Goal: Information Seeking & Learning: Learn about a topic

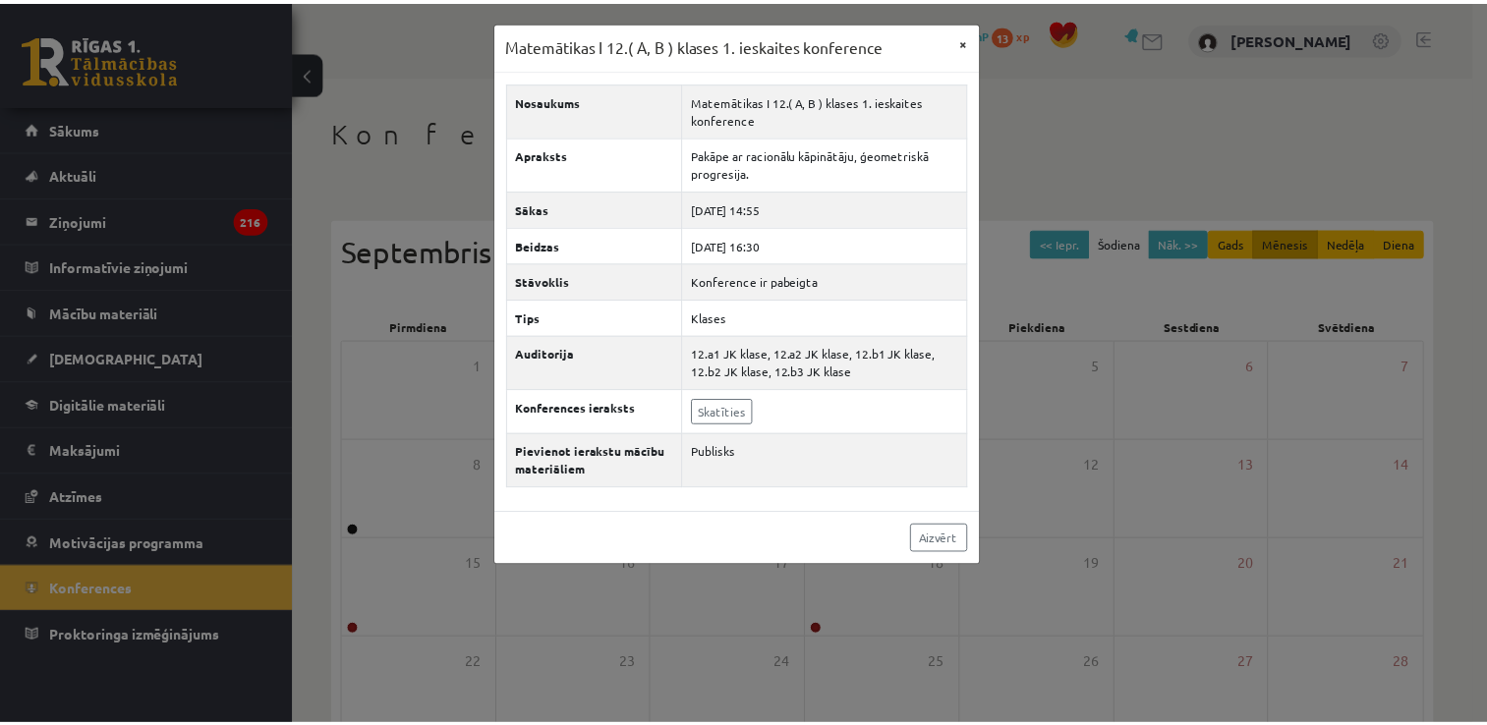
scroll to position [79, 0]
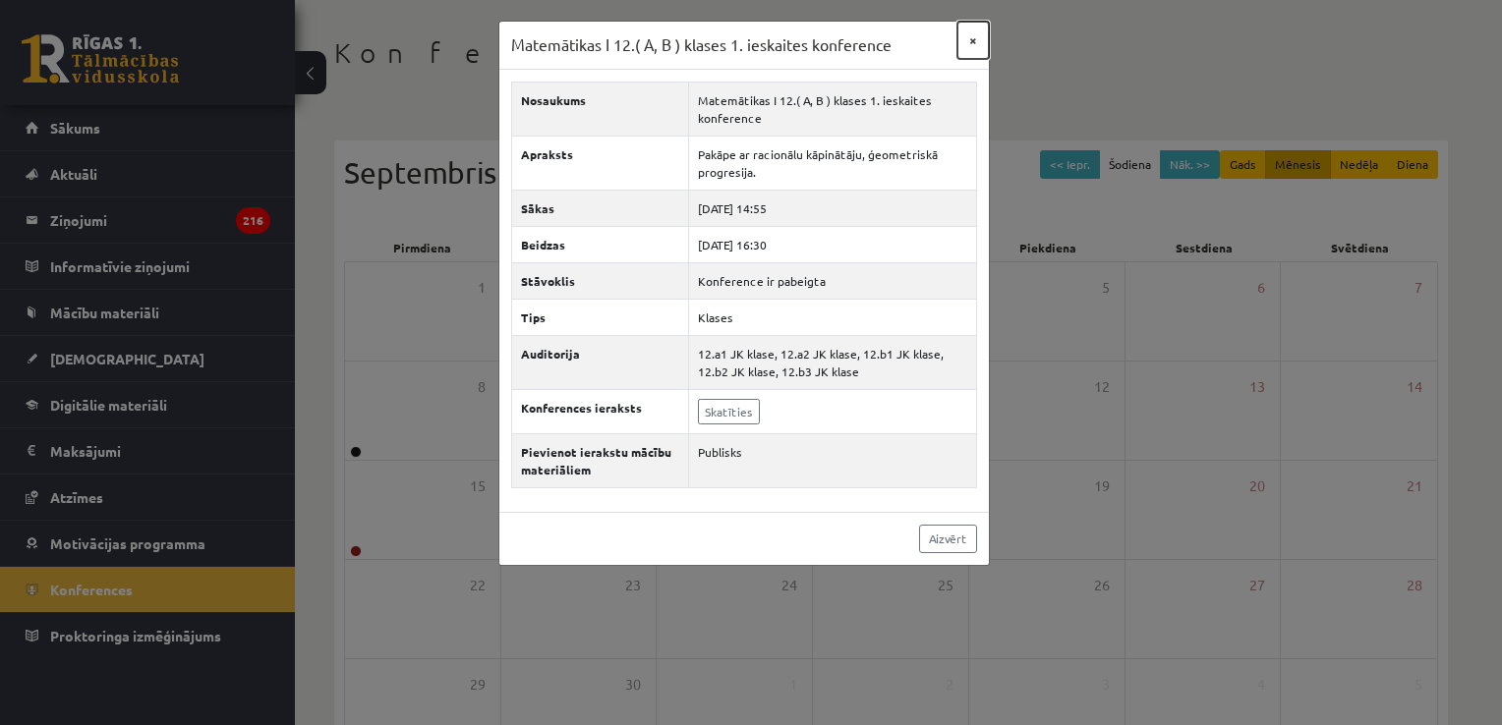
click at [973, 39] on button "×" at bounding box center [972, 40] width 31 height 37
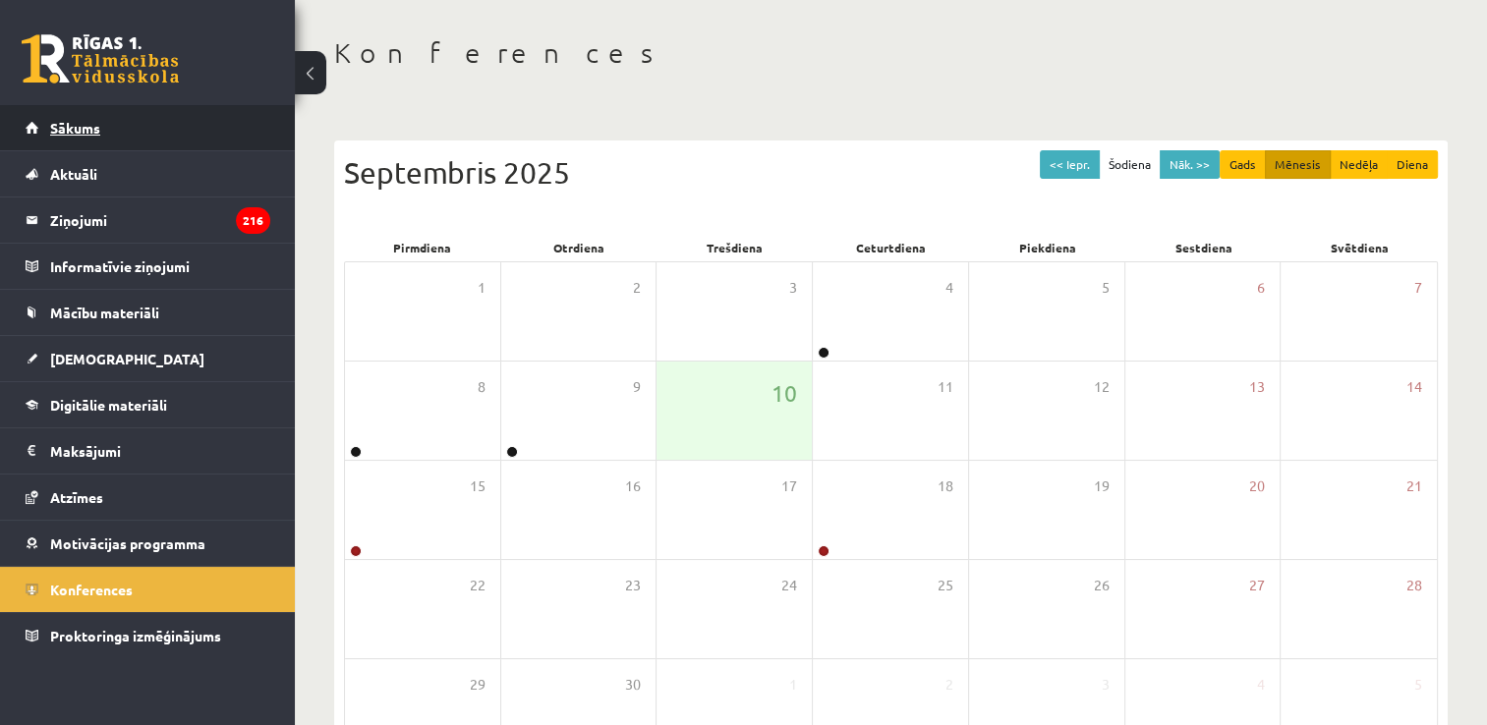
click at [130, 130] on link "Sākums" at bounding box center [148, 127] width 245 height 45
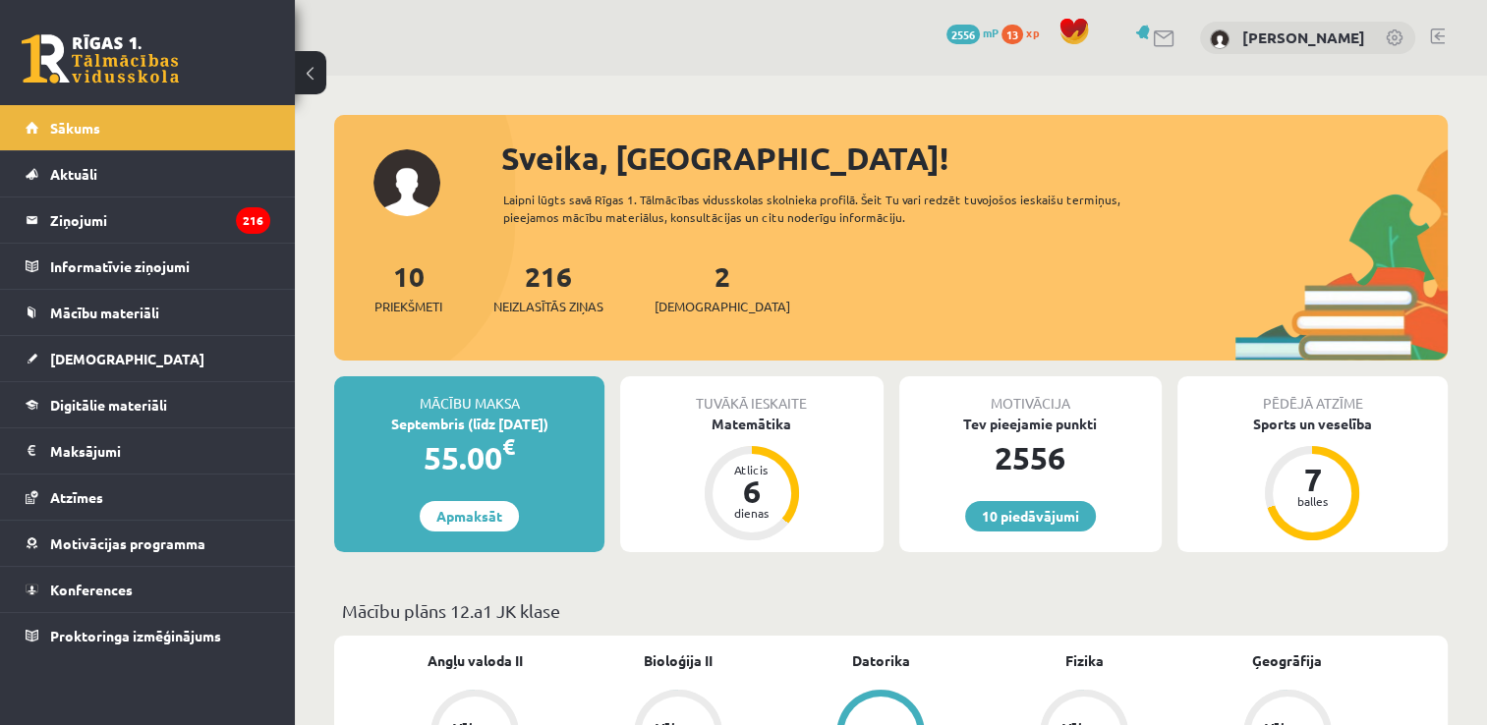
click at [699, 286] on div "2 Ieskaites" at bounding box center [723, 286] width 136 height 61
click at [696, 281] on link "2 Ieskaites" at bounding box center [723, 287] width 136 height 58
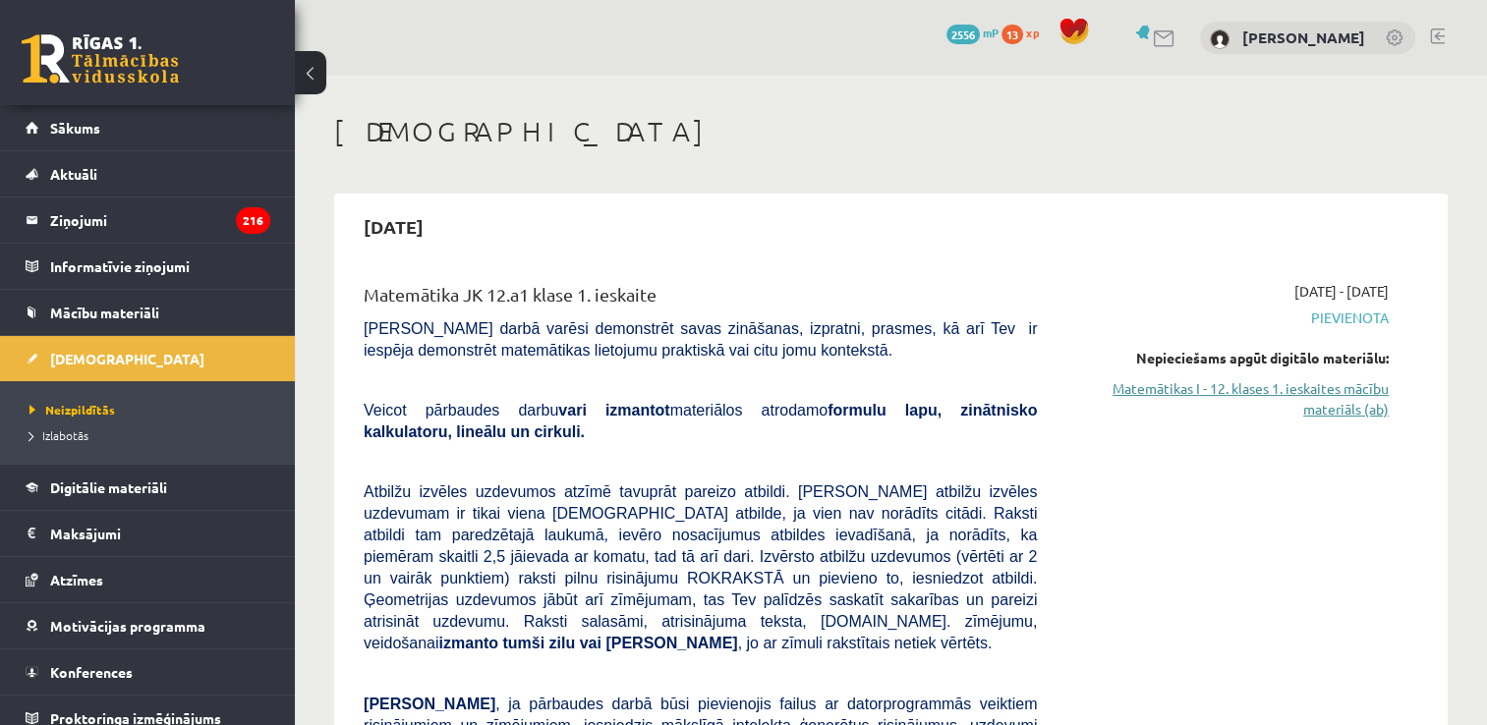
click at [1288, 395] on link "Matemātikas I - 12. klases 1. ieskaites mācību materiāls (ab)" at bounding box center [1227, 398] width 322 height 41
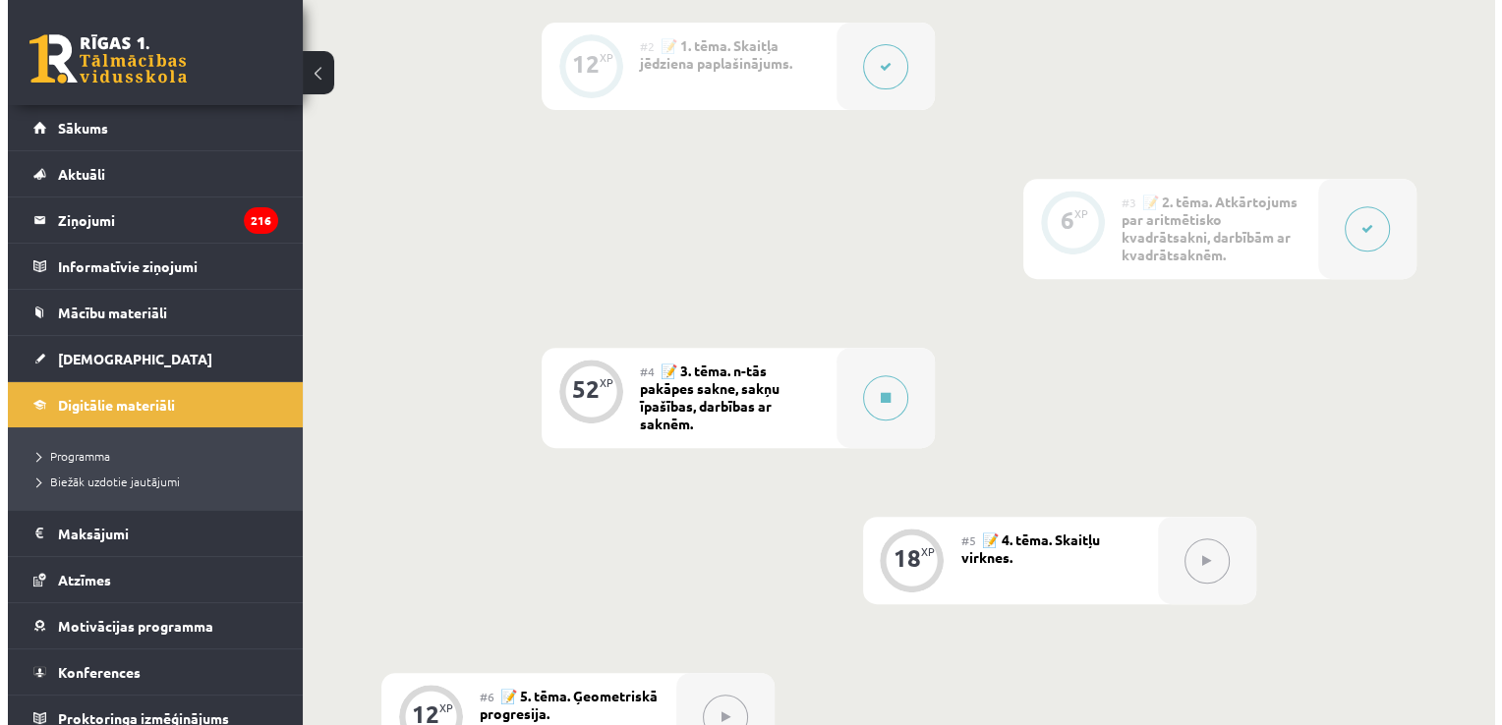
scroll to position [786, 0]
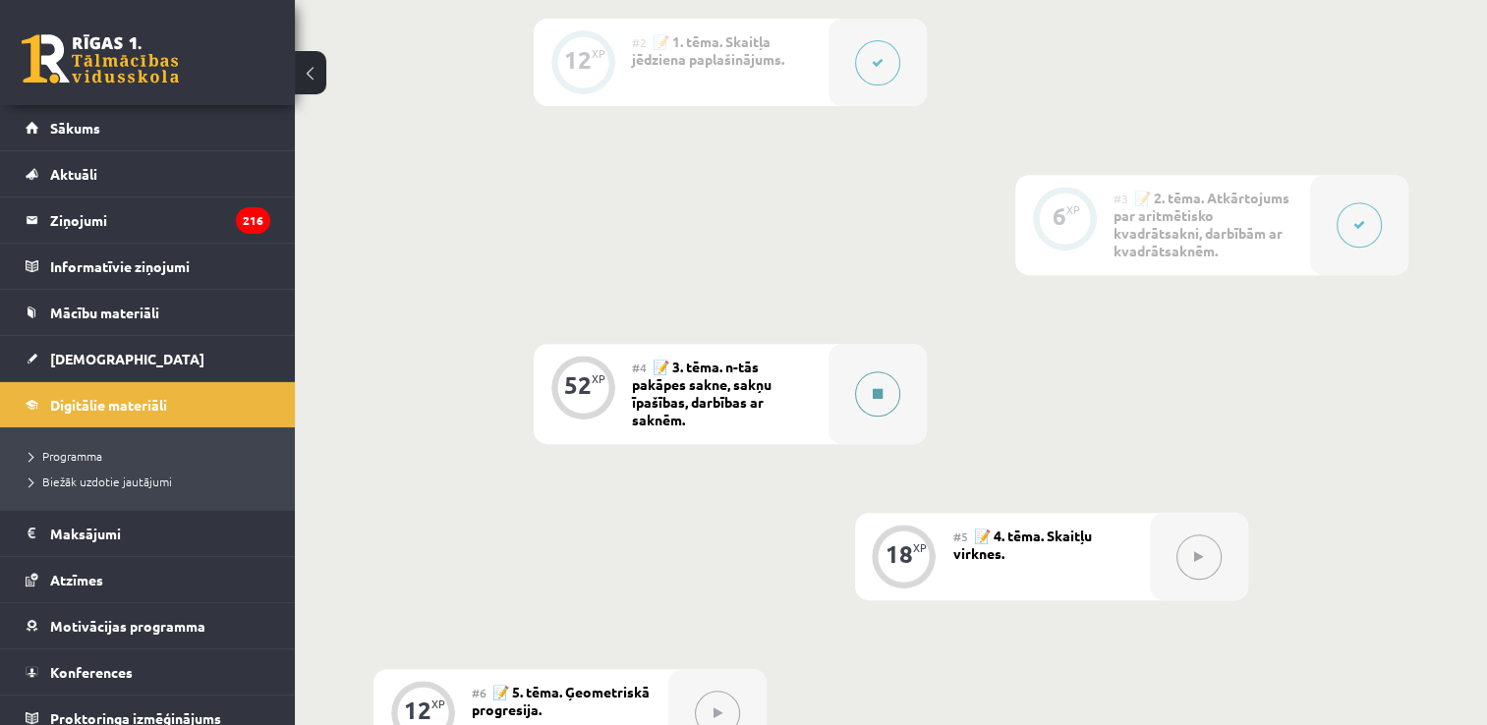
click at [876, 393] on icon at bounding box center [878, 394] width 10 height 12
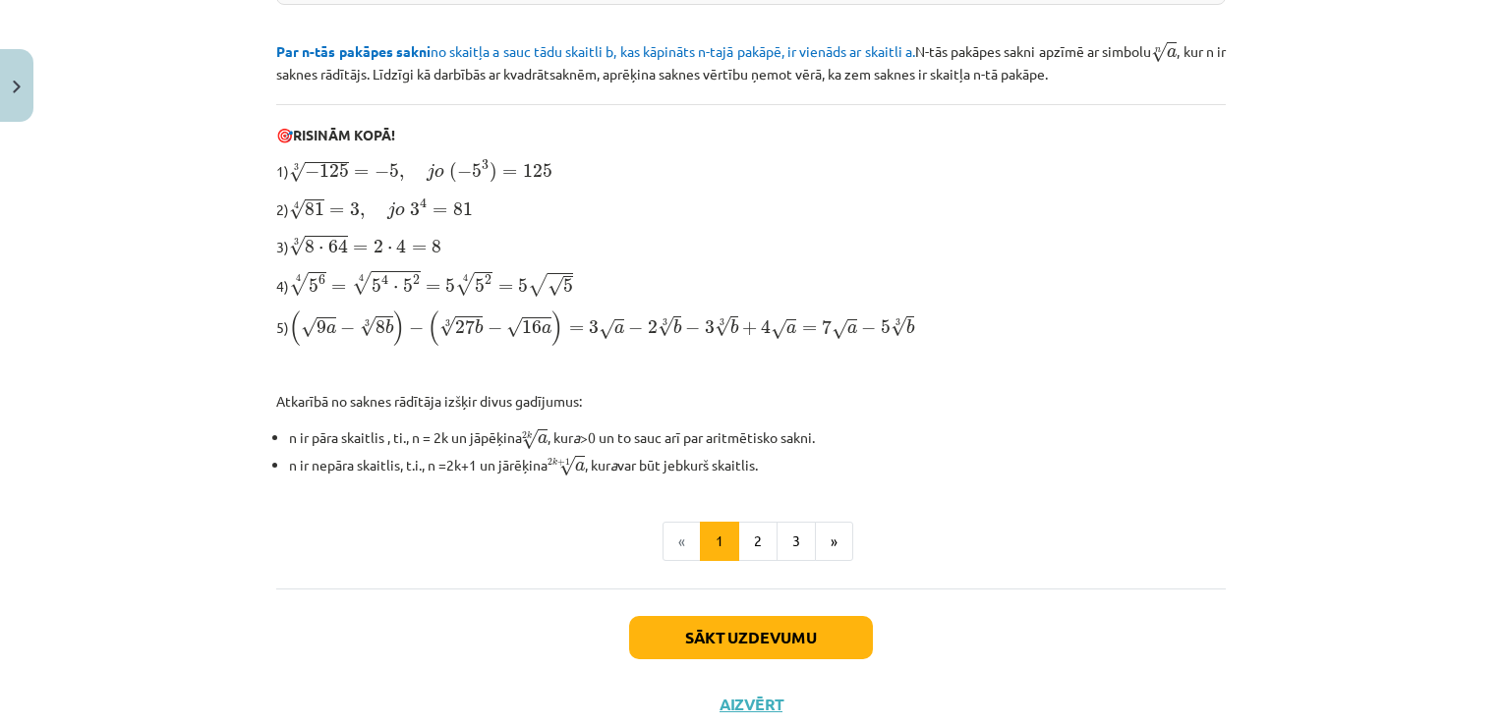
scroll to position [590, 0]
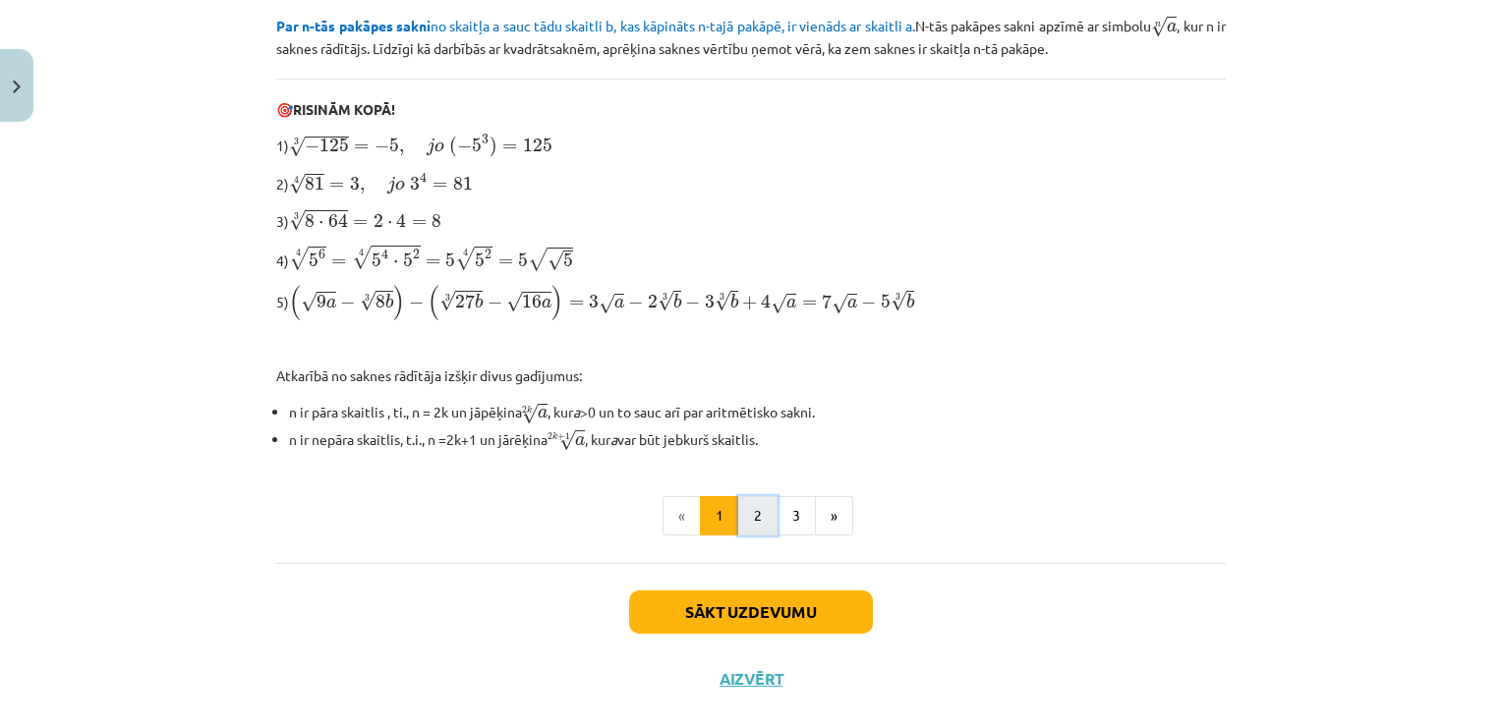
click at [743, 514] on button "2" at bounding box center [757, 515] width 39 height 39
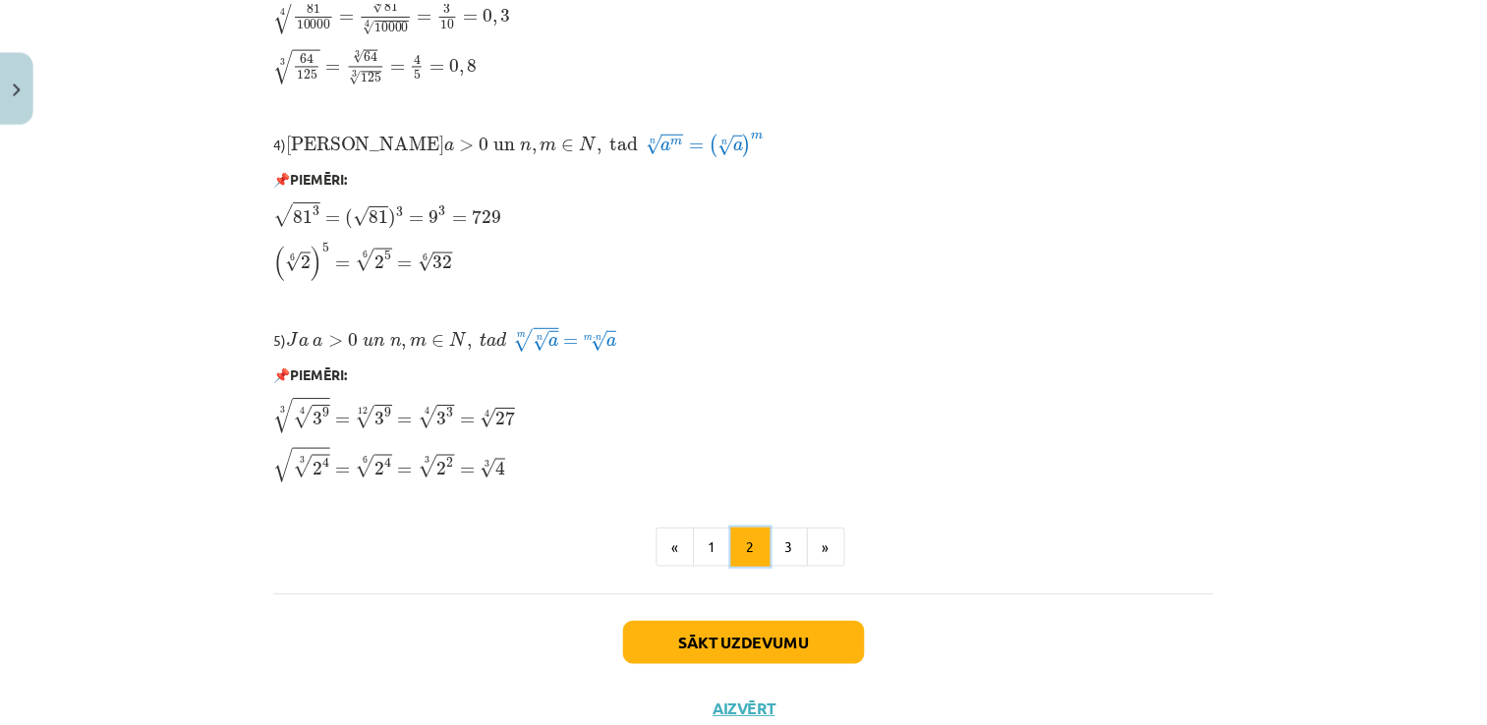
scroll to position [1664, 0]
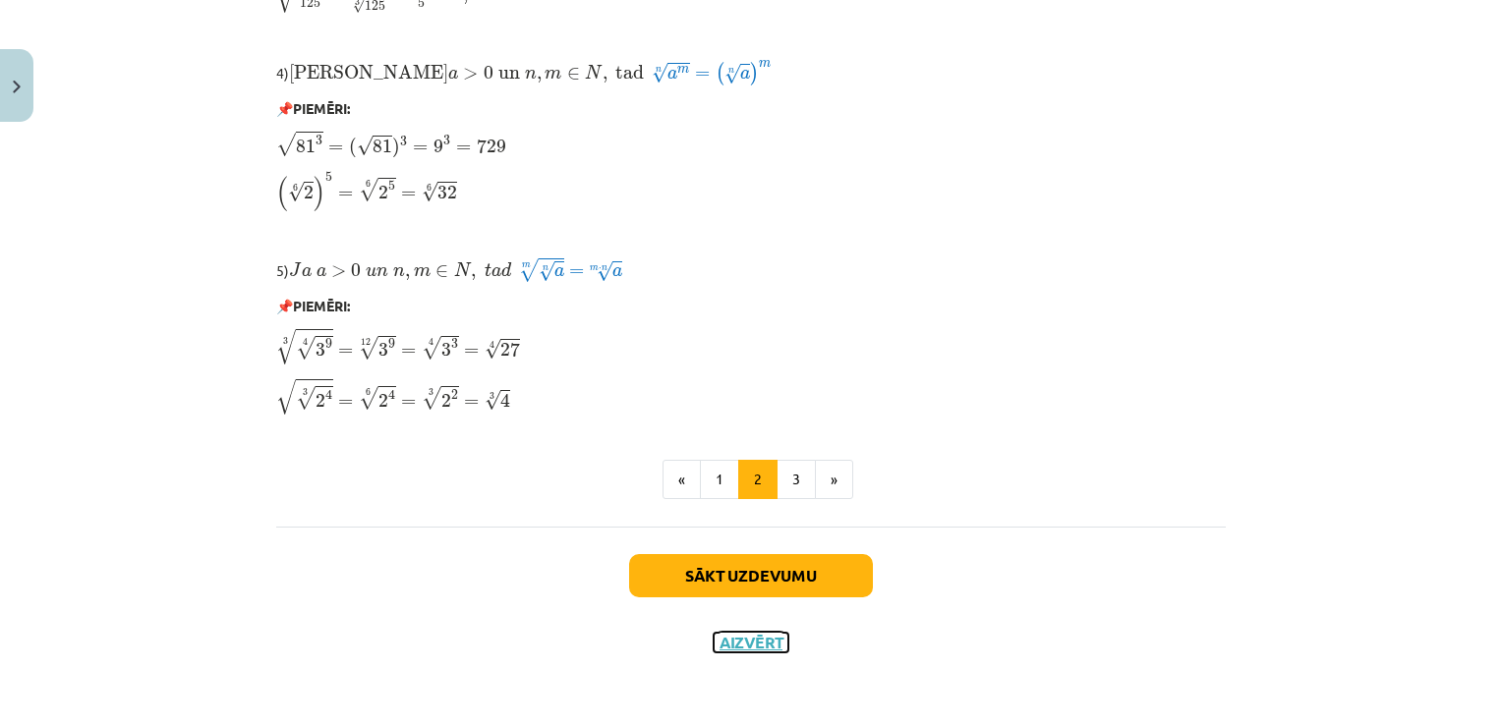
click at [747, 635] on button "Aizvērt" at bounding box center [750, 643] width 75 height 20
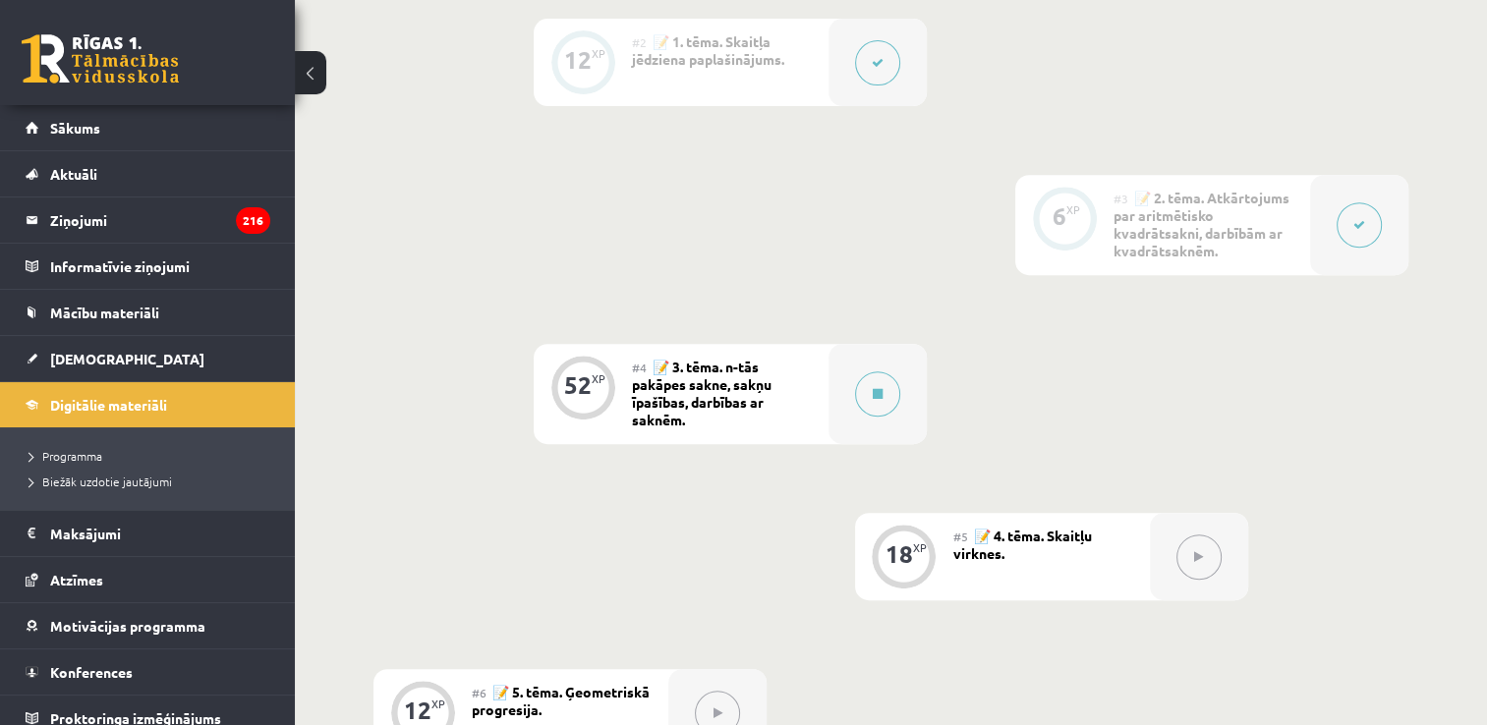
drag, startPoint x: 1173, startPoint y: 236, endPoint x: 1309, endPoint y: 191, distance: 143.0
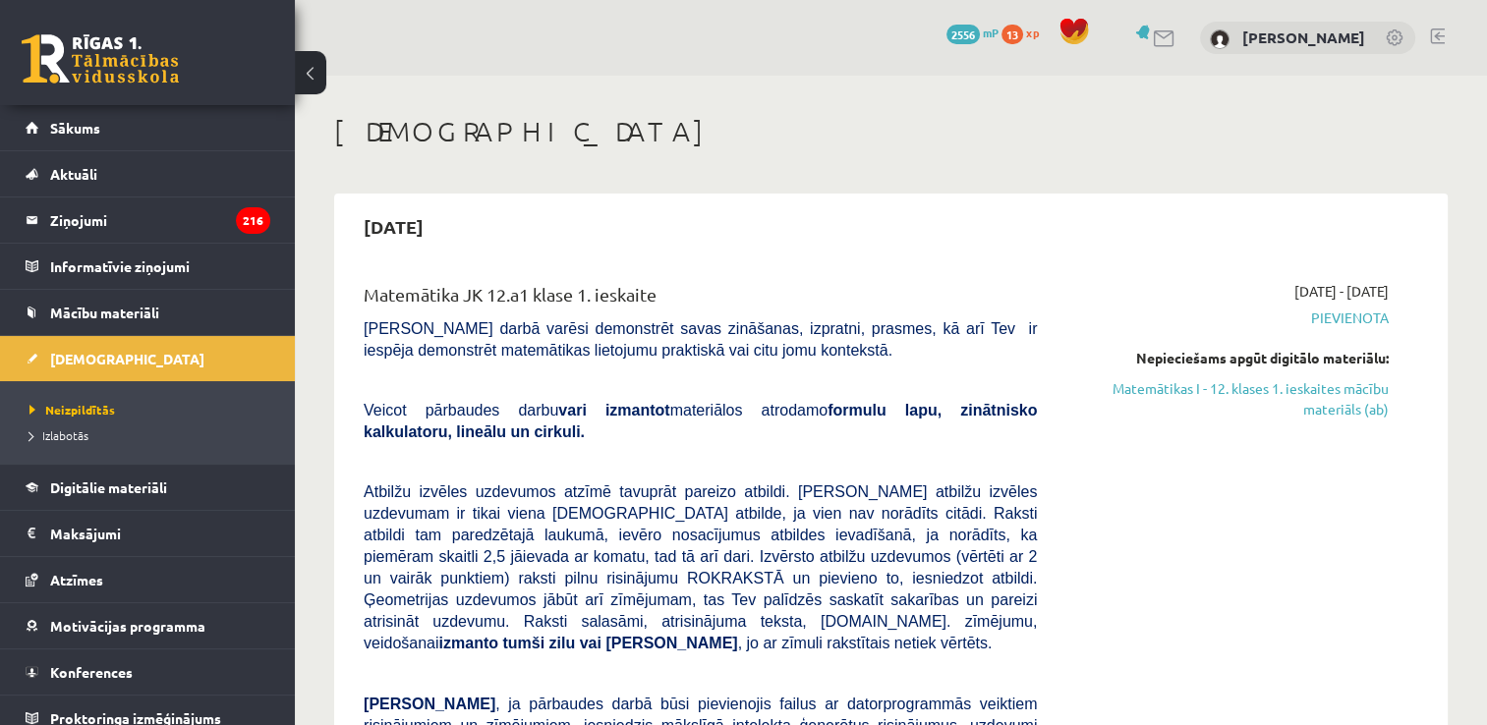
drag, startPoint x: 0, startPoint y: 0, endPoint x: 700, endPoint y: 230, distance: 736.5
drag, startPoint x: 700, startPoint y: 230, endPoint x: 1028, endPoint y: 133, distance: 342.4
click at [1028, 133] on h1 "[DEMOGRAPHIC_DATA]" at bounding box center [890, 131] width 1113 height 33
click at [1214, 392] on link "Matemātikas I - 12. klases 1. ieskaites mācību materiāls (ab)" at bounding box center [1227, 398] width 322 height 41
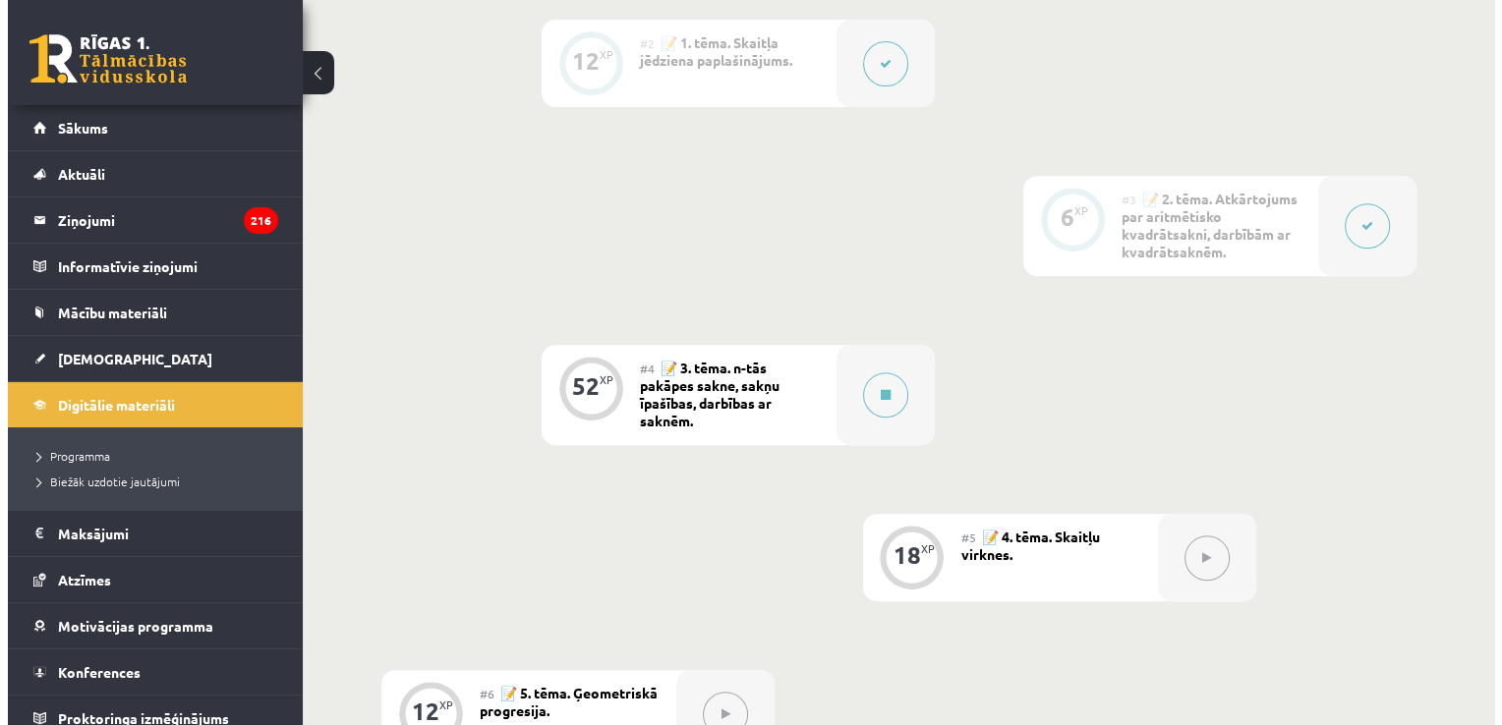
scroll to position [786, 0]
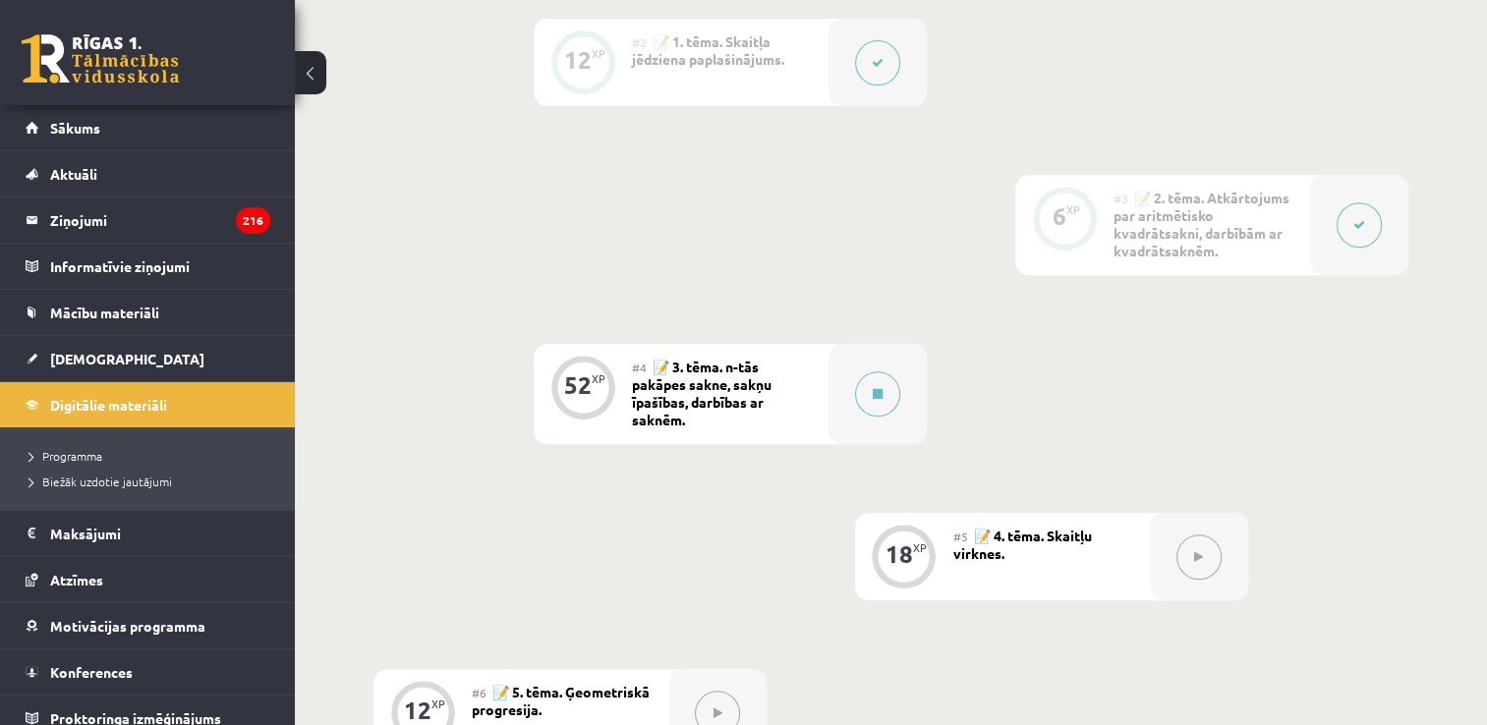
click at [1356, 230] on button at bounding box center [1359, 224] width 45 height 45
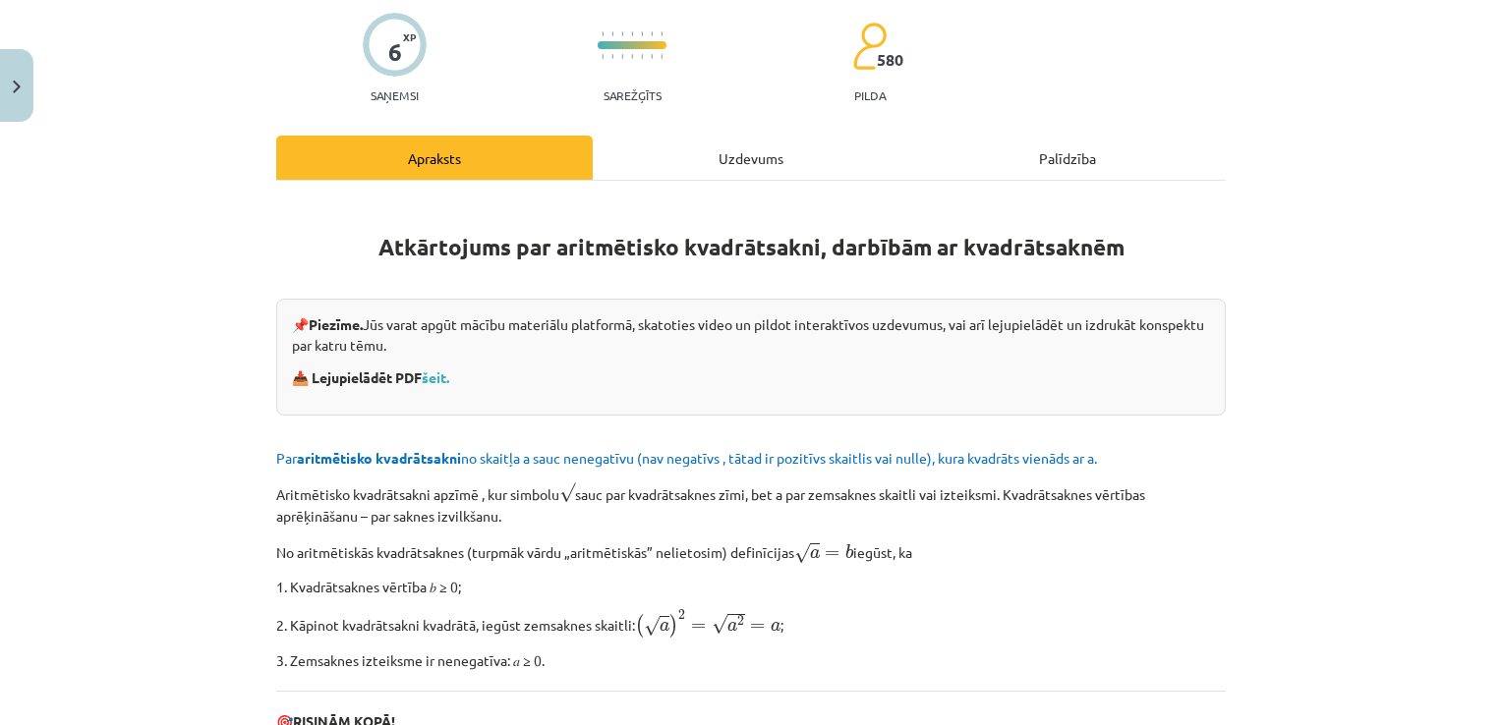
scroll to position [106, 0]
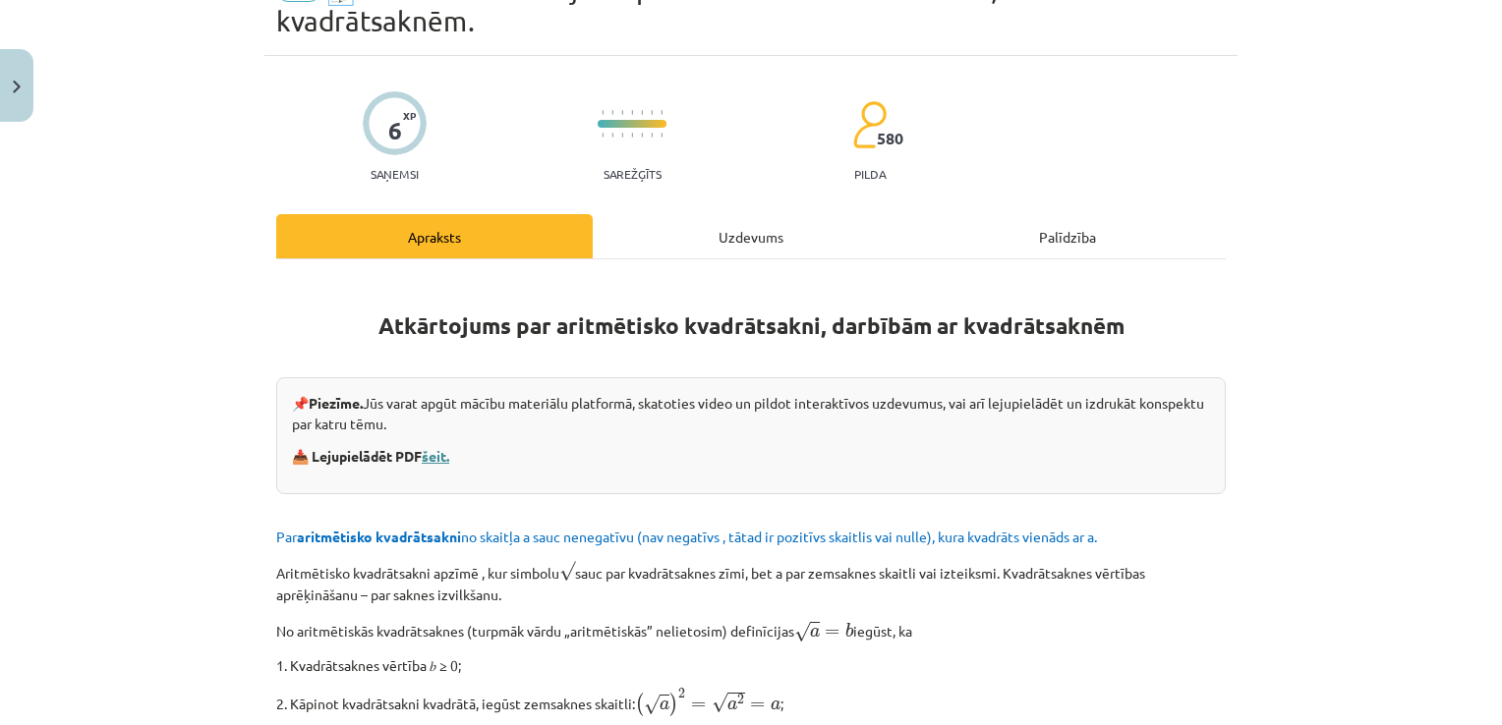
click at [436, 457] on link "šeit." at bounding box center [436, 456] width 28 height 18
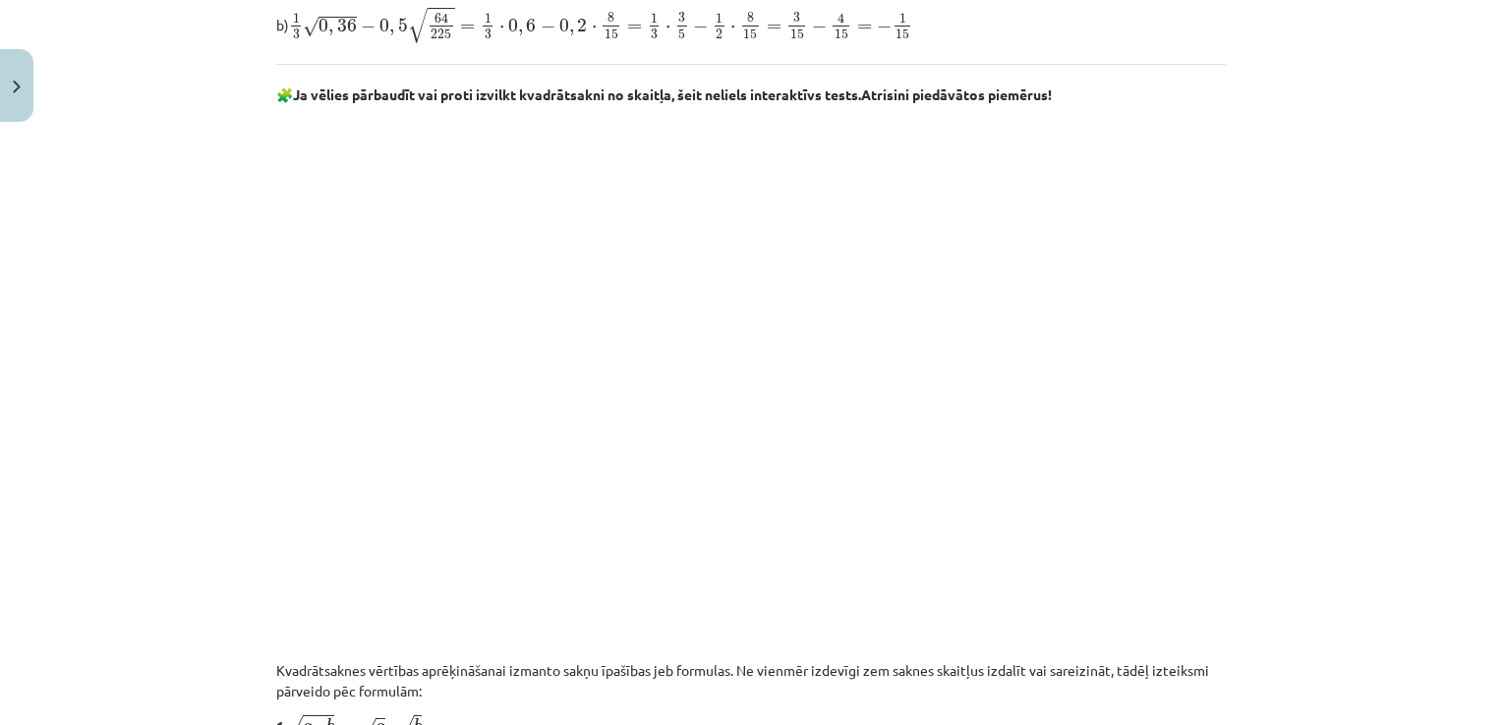
scroll to position [1128, 0]
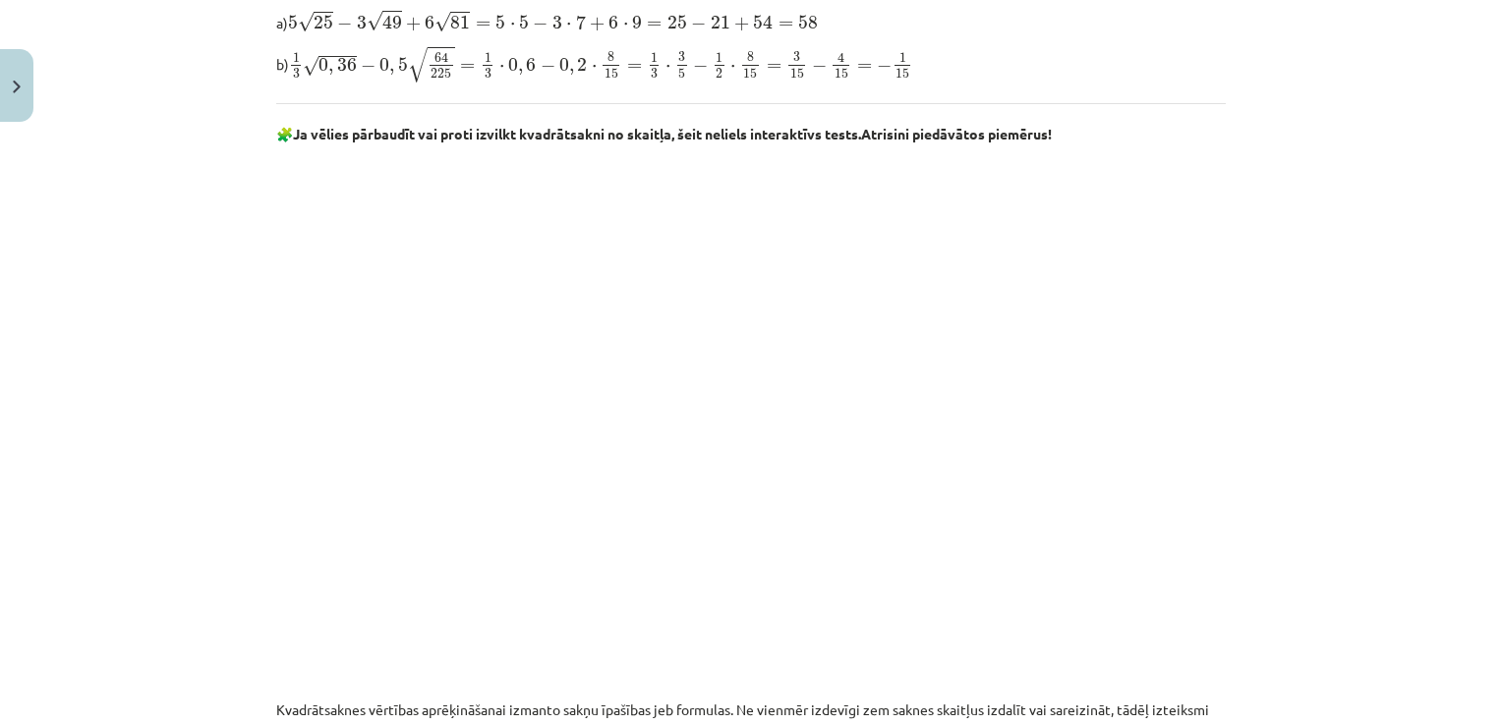
drag, startPoint x: 1481, startPoint y: 311, endPoint x: 1478, endPoint y: 229, distance: 81.6
click at [1478, 229] on div "Mācību tēma: Matemātikas i - 12. klases 1. ieskaites mācību materiāls (ab) #3 📝…" at bounding box center [751, 362] width 1502 height 725
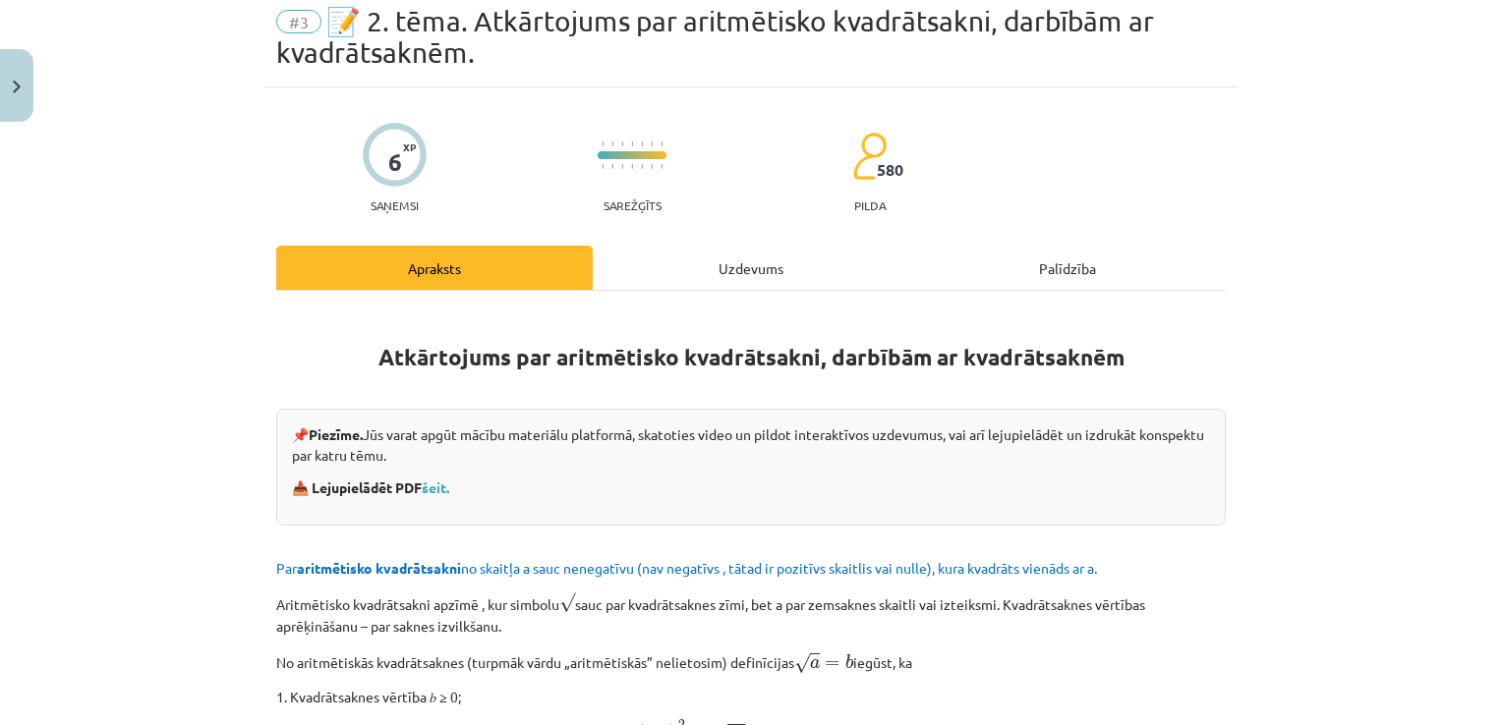
scroll to position [86, 0]
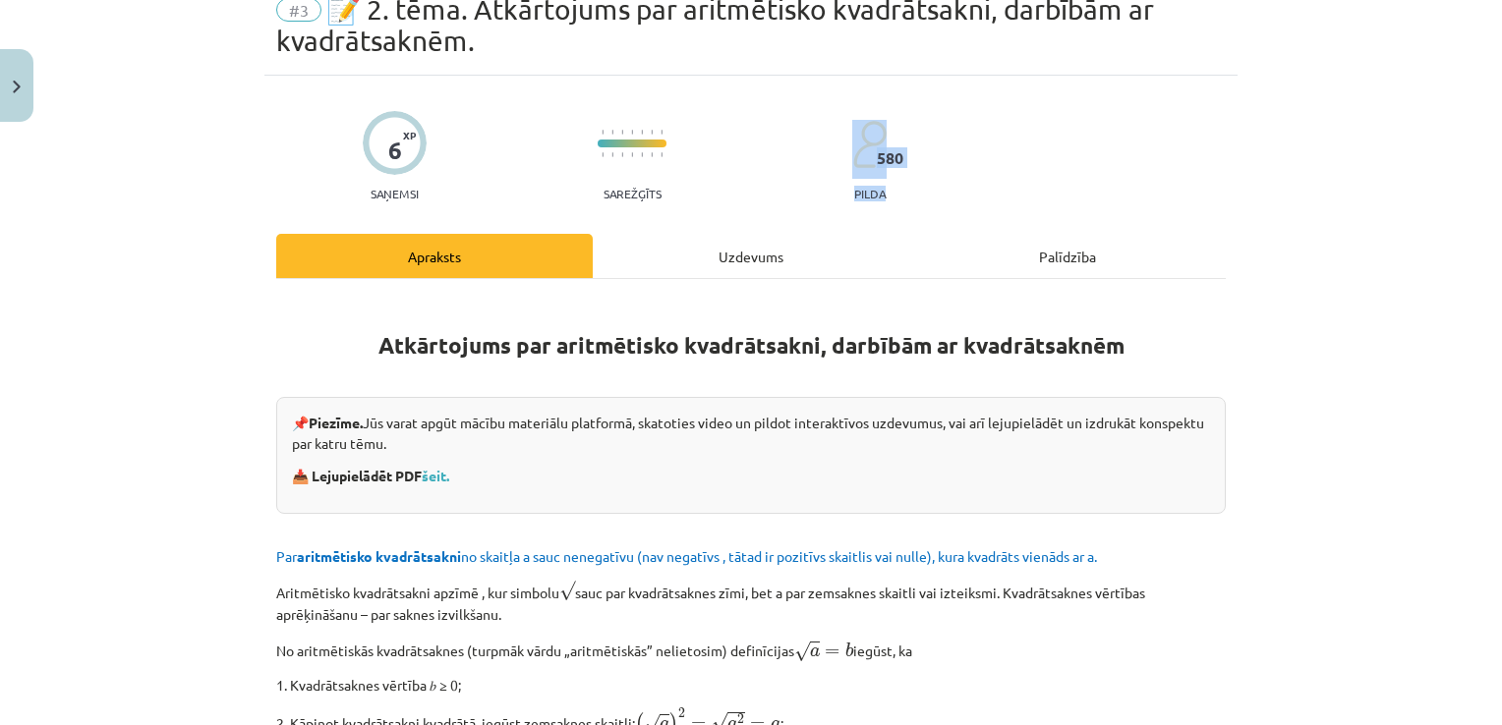
drag, startPoint x: 1483, startPoint y: 162, endPoint x: 1490, endPoint y: 179, distance: 18.1
click at [1490, 179] on div "Mācību tēma: Matemātikas i - 12. klases 1. ieskaites mācību materiāls (ab) #3 📝…" at bounding box center [751, 362] width 1502 height 725
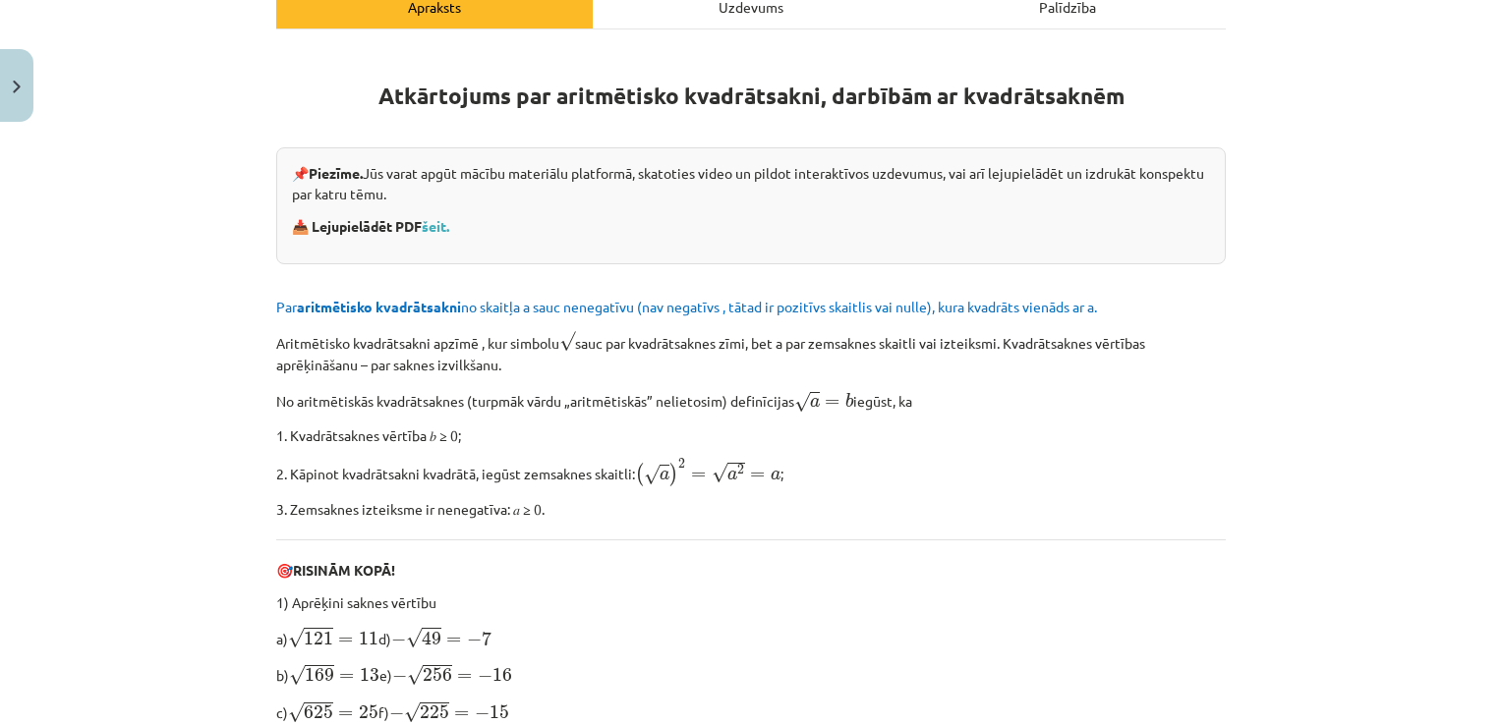
scroll to position [0, 0]
